Goal: Check status: Check status

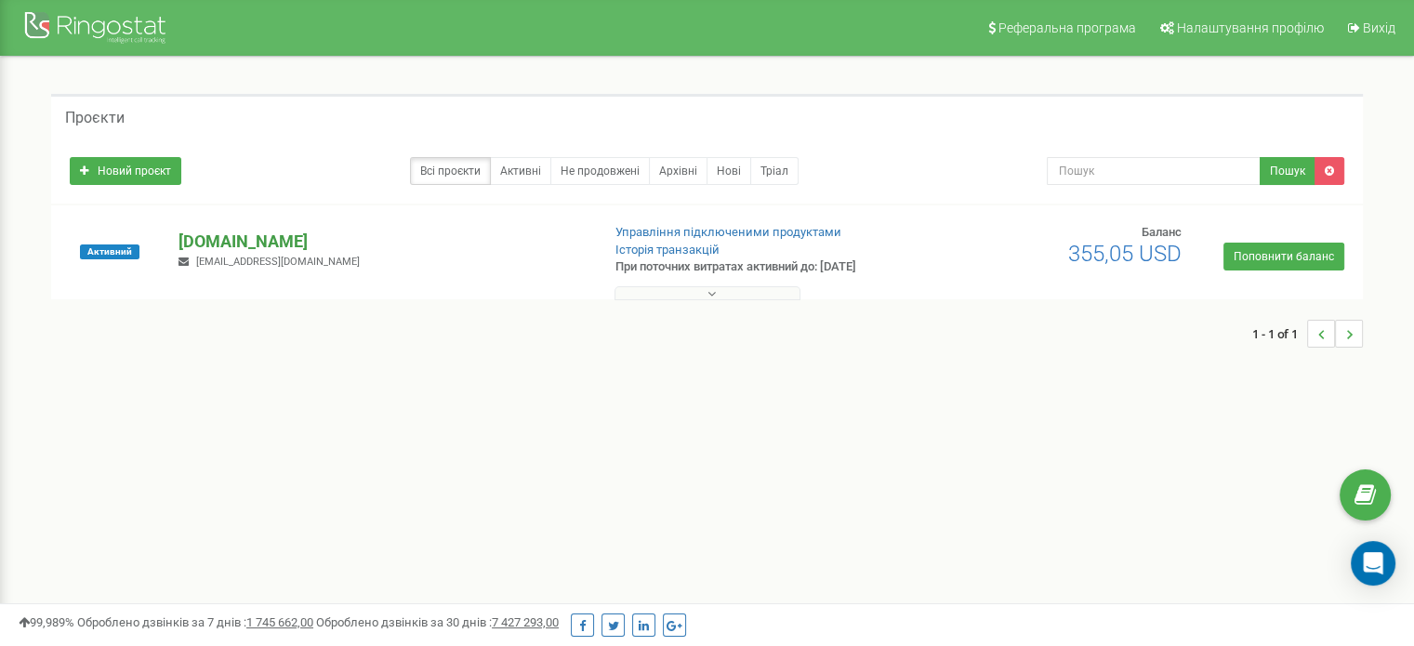
click at [260, 240] on p "[DOMAIN_NAME]" at bounding box center [381, 242] width 406 height 24
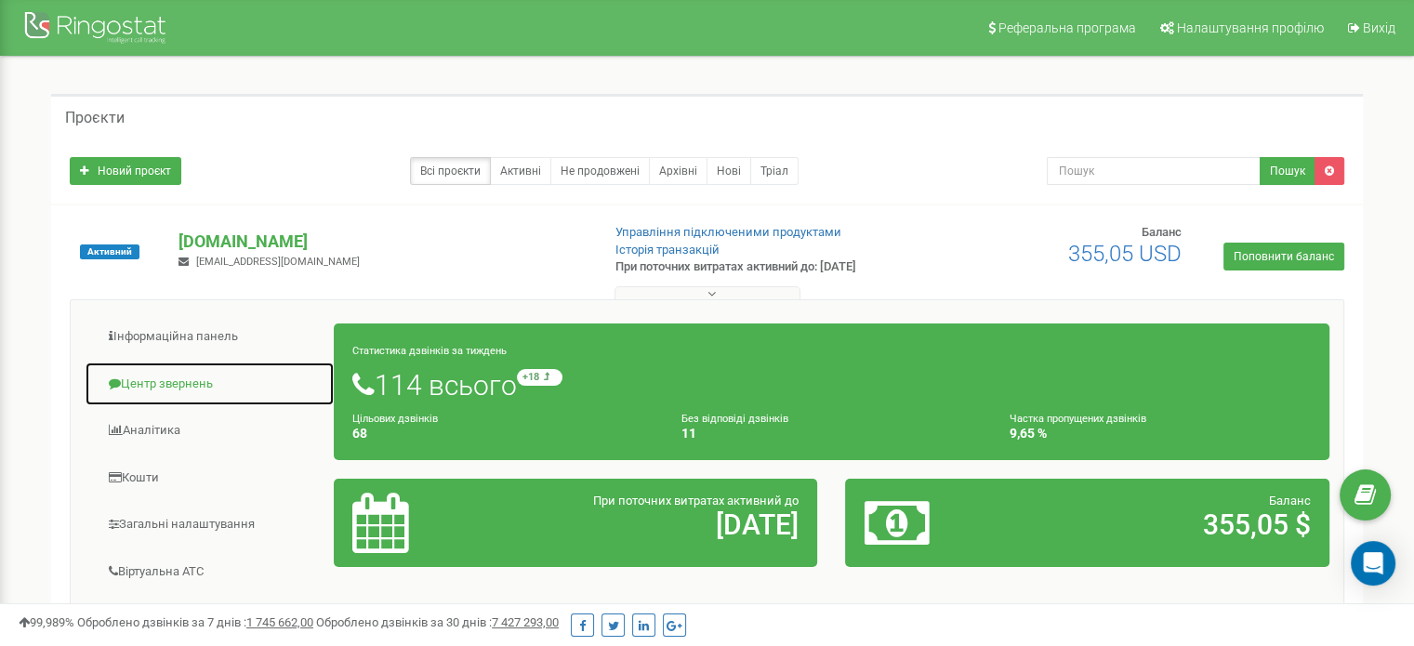
click at [148, 381] on link "Центр звернень" at bounding box center [210, 385] width 250 height 46
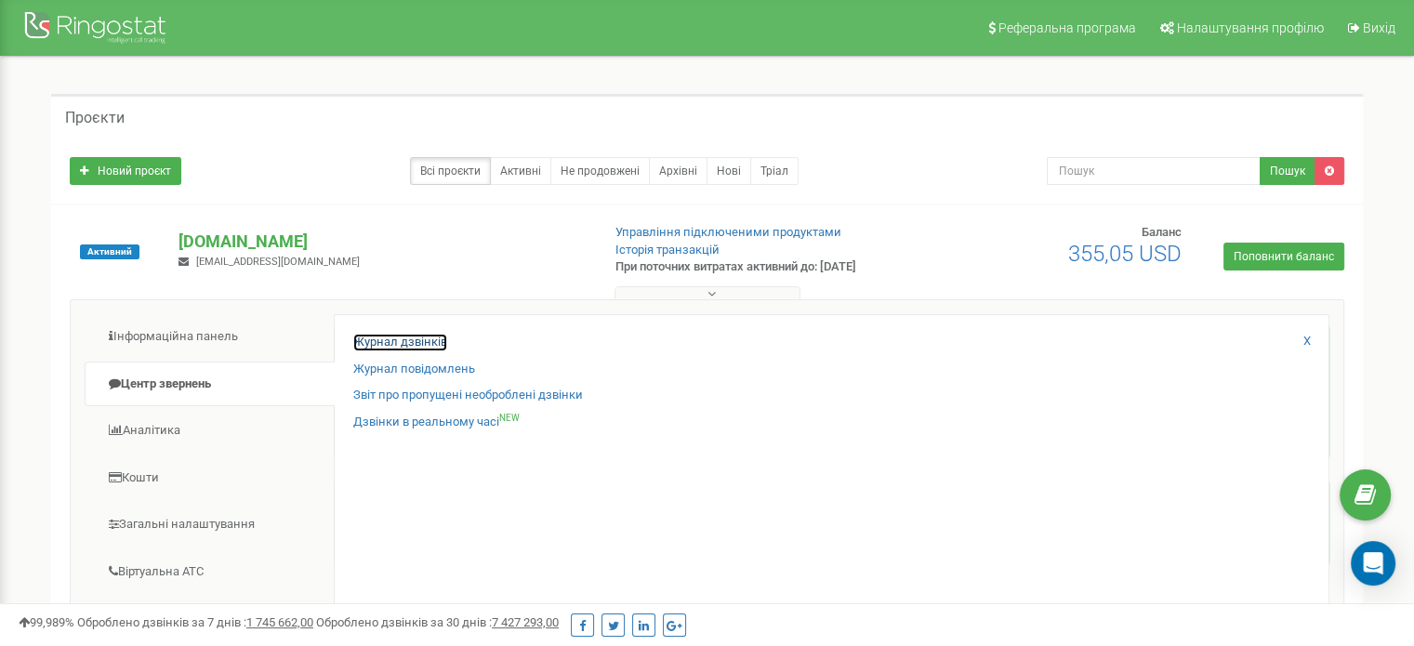
click at [360, 345] on link "Журнал дзвінків" at bounding box center [400, 343] width 94 height 18
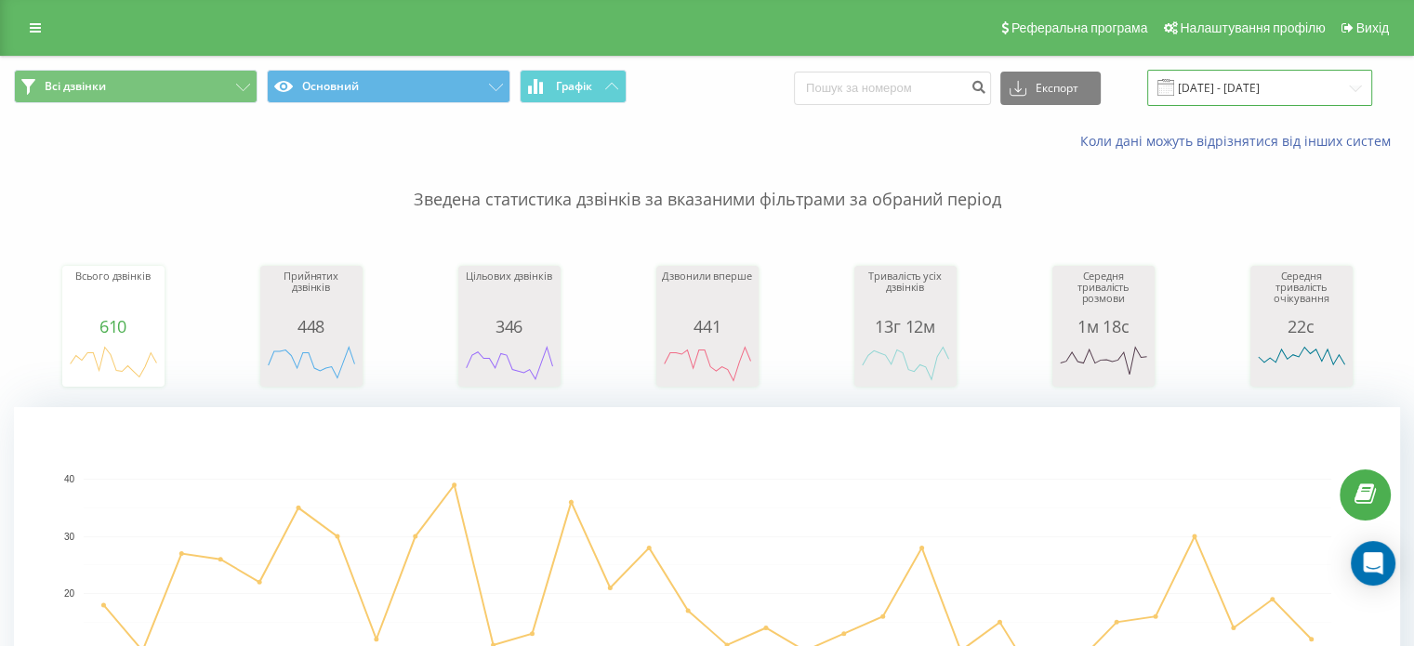
click at [1220, 85] on input "23.08.2025 - 23.09.2025" at bounding box center [1259, 88] width 225 height 36
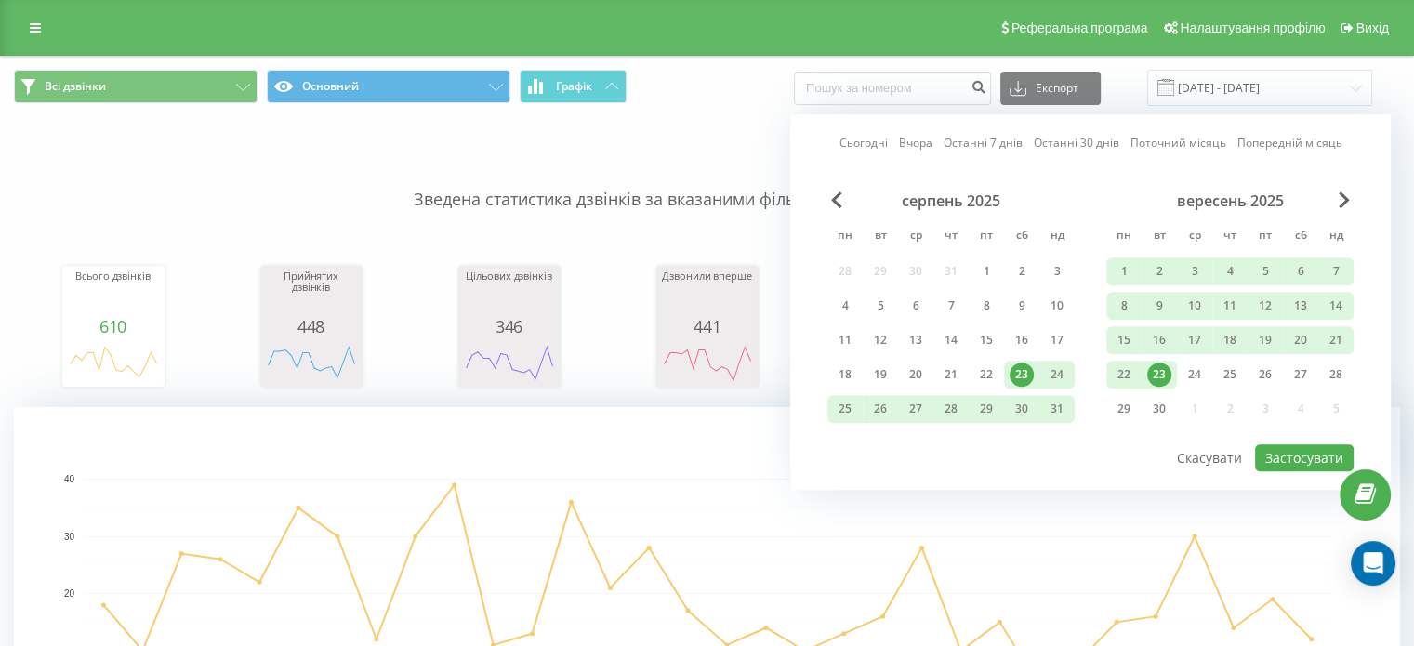
click at [1166, 363] on div "23" at bounding box center [1159, 375] width 24 height 24
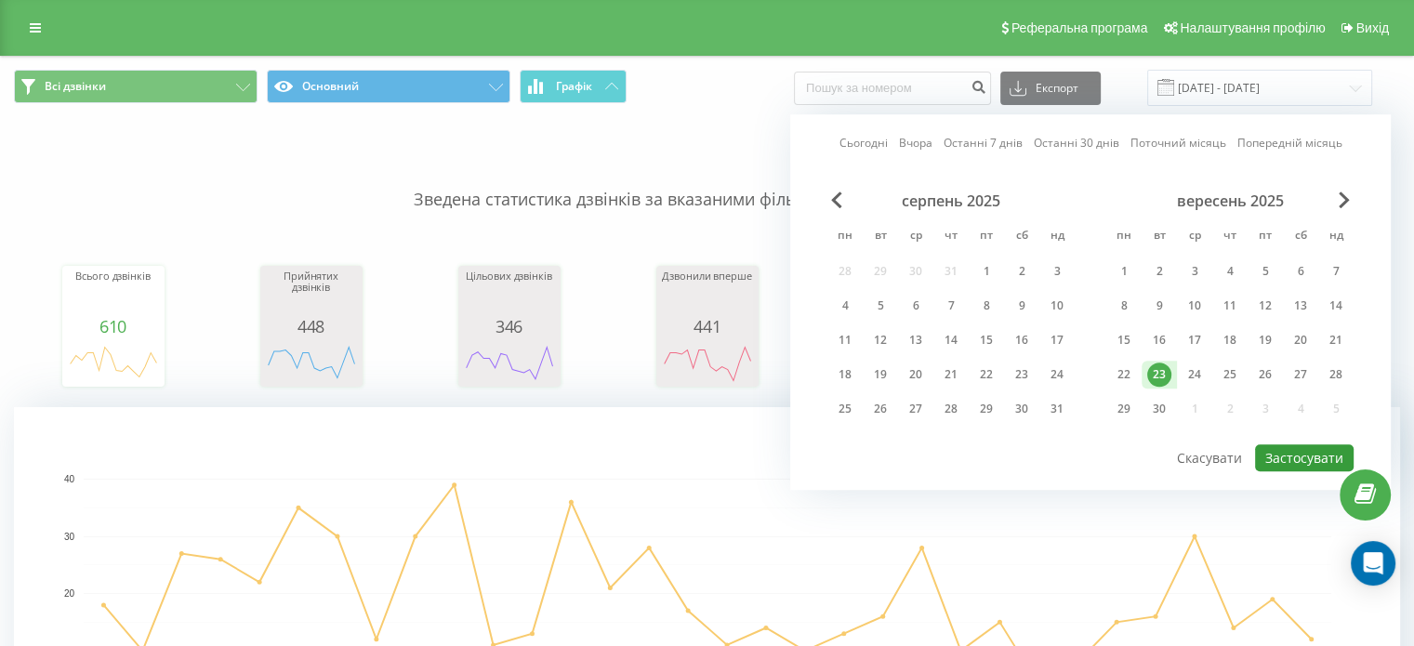
click at [1294, 446] on button "Застосувати" at bounding box center [1304, 457] width 99 height 27
type input "23.09.2025 - 23.09.2025"
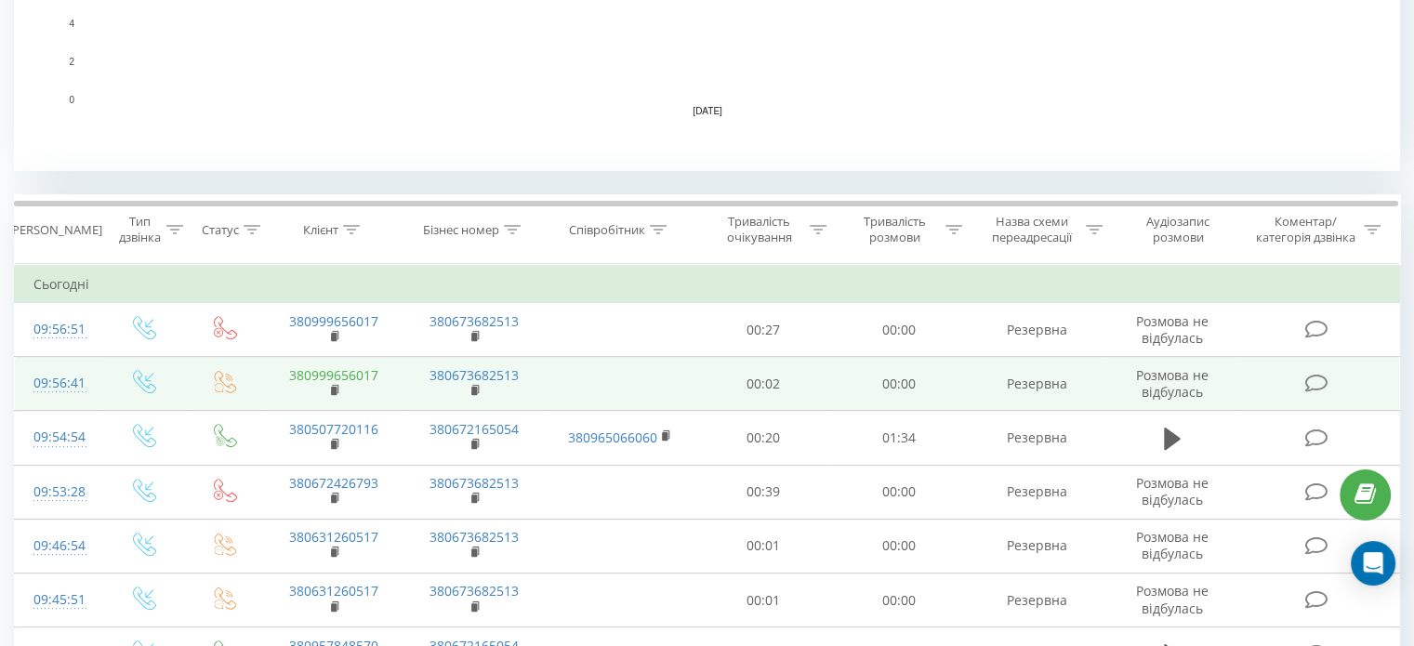
scroll to position [701, 0]
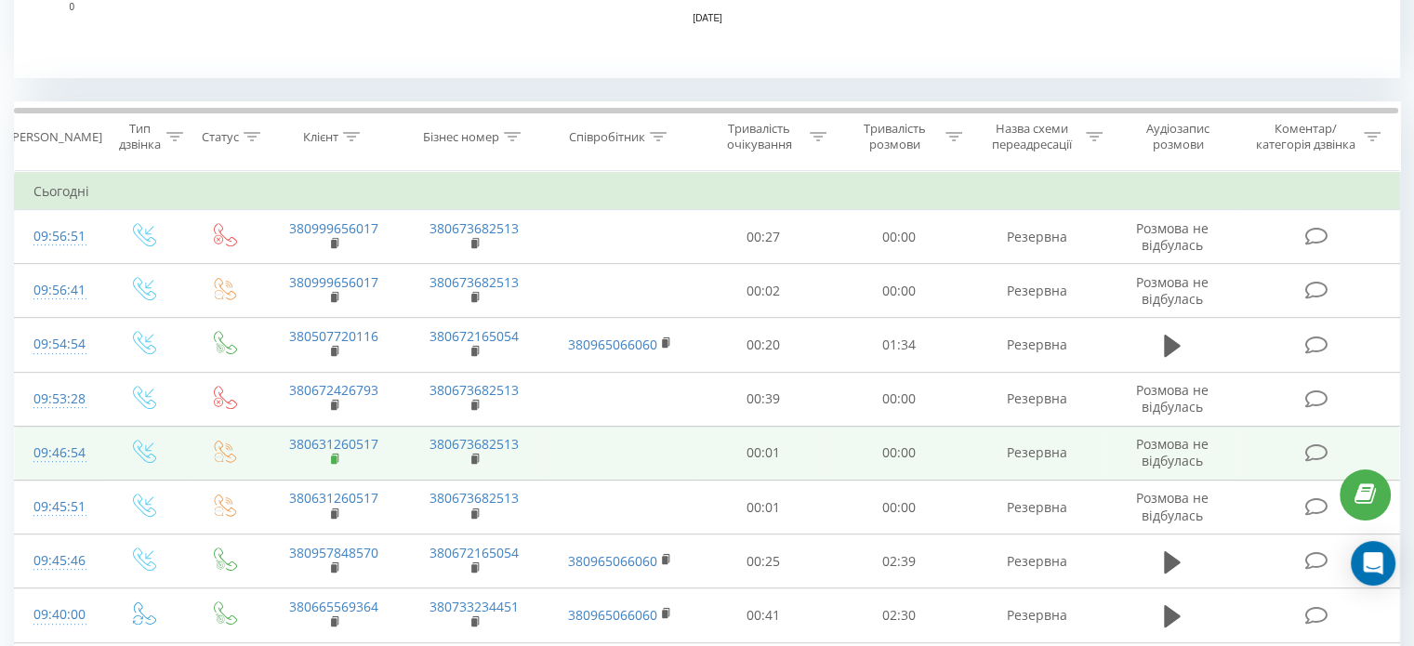
click at [333, 456] on rect at bounding box center [334, 460] width 6 height 8
